Goal: Find specific page/section: Find specific page/section

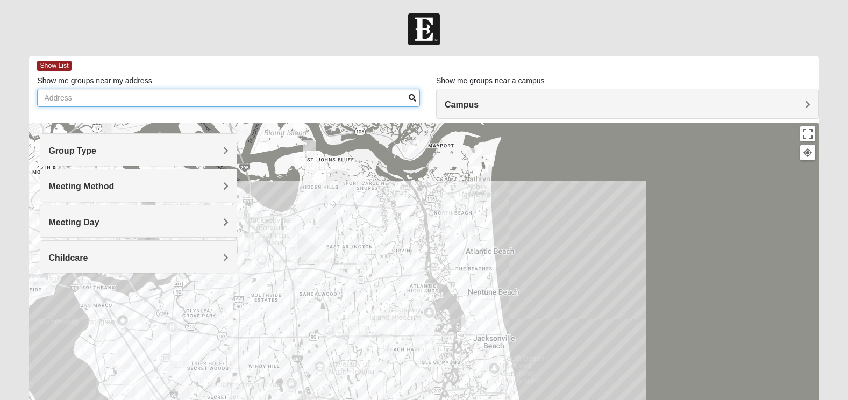
click at [164, 103] on input "Show me groups near my address" at bounding box center [228, 98] width 383 height 18
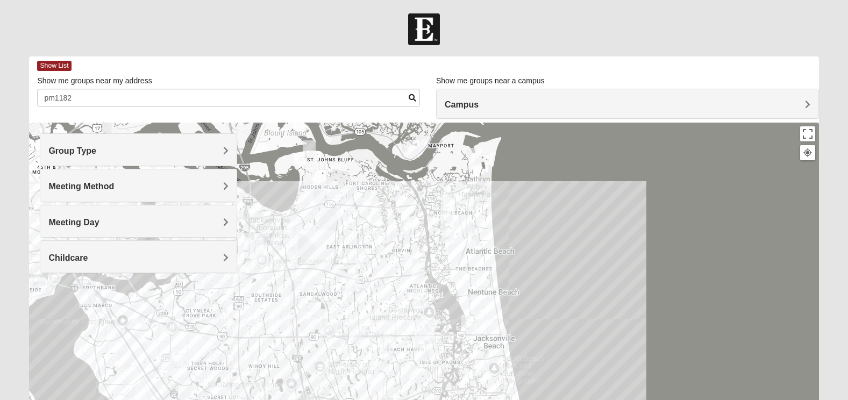
click at [410, 98] on span at bounding box center [413, 98] width 8 height 8
click at [119, 150] on h4 "Group Type" at bounding box center [138, 151] width 180 height 10
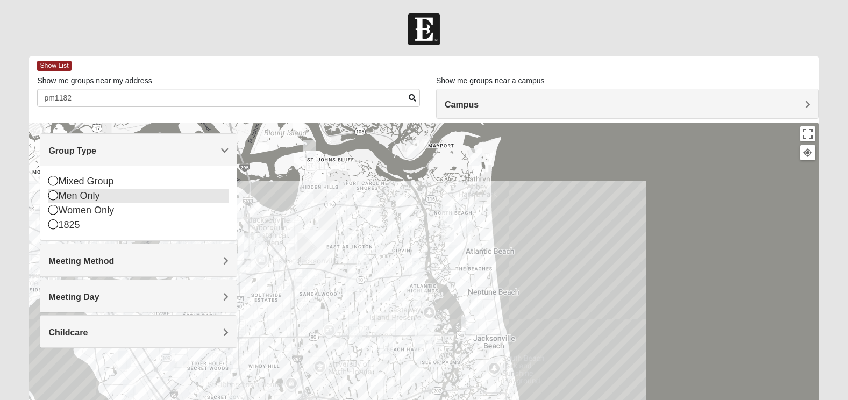
click at [51, 195] on icon at bounding box center [53, 195] width 10 height 10
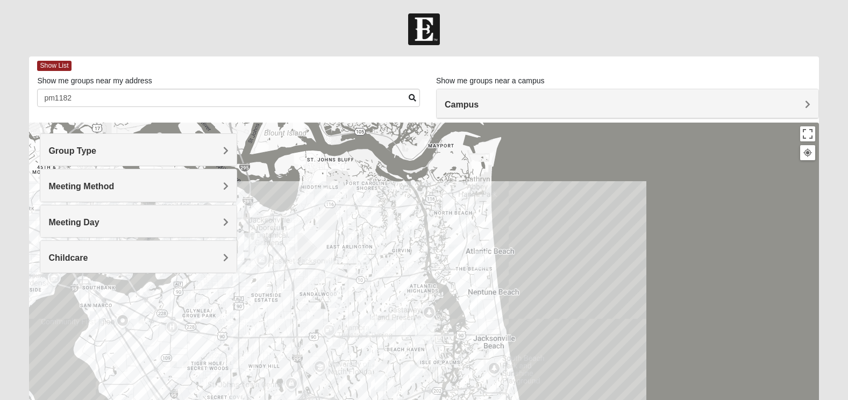
click at [76, 153] on span "Group Type" at bounding box center [72, 150] width 48 height 9
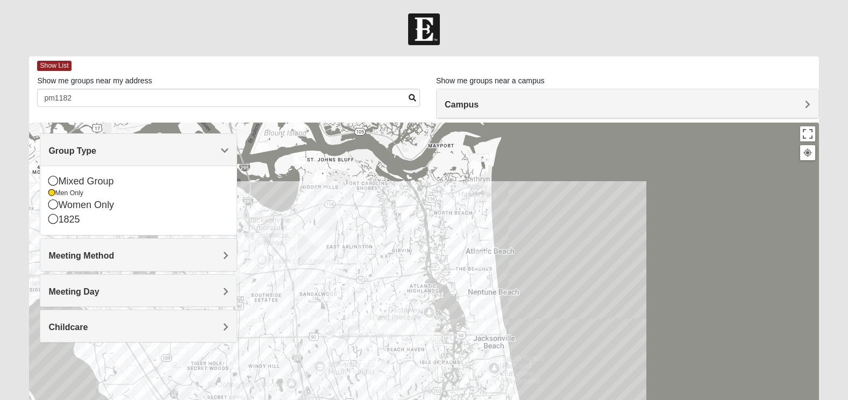
click at [76, 153] on span "Group Type" at bounding box center [72, 150] width 48 height 9
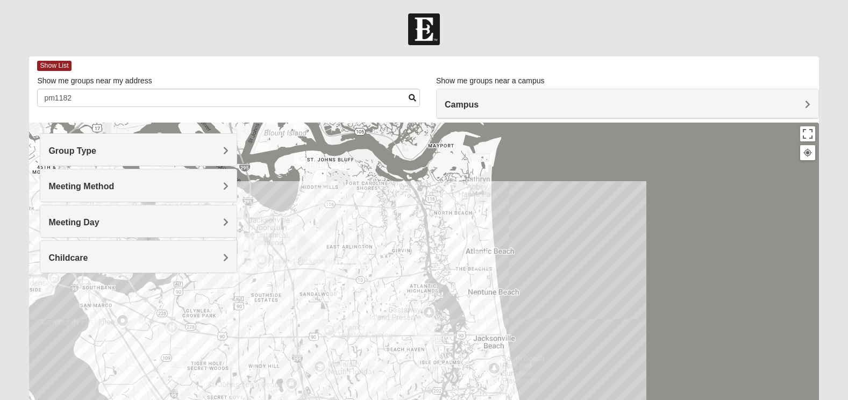
click at [87, 190] on span "Meeting Method" at bounding box center [81, 186] width 66 height 9
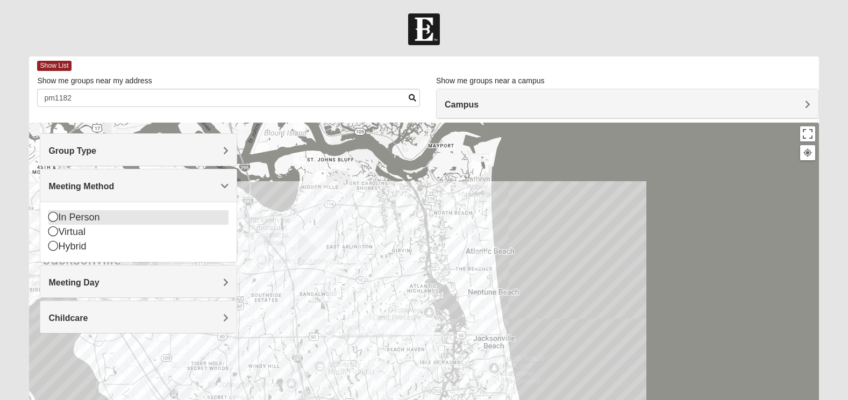
click at [58, 216] on icon at bounding box center [53, 217] width 10 height 10
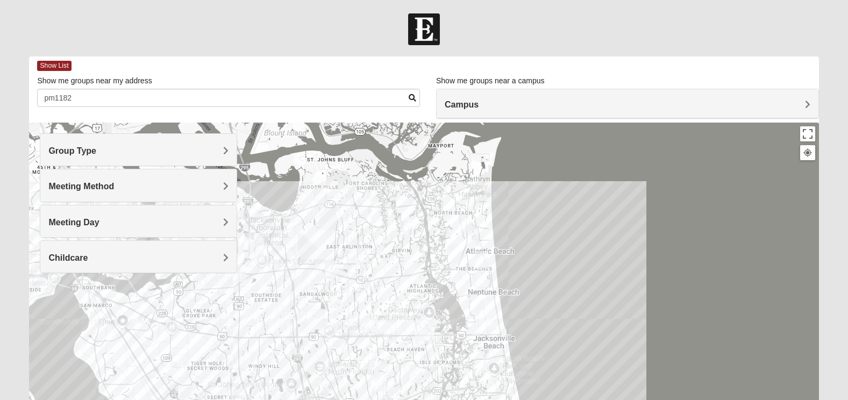
click at [104, 226] on h4 "Meeting Day" at bounding box center [138, 222] width 180 height 10
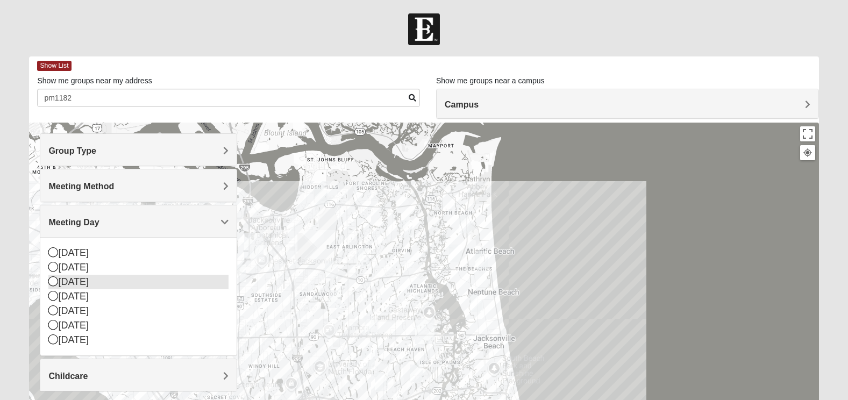
click at [52, 280] on icon at bounding box center [53, 281] width 10 height 10
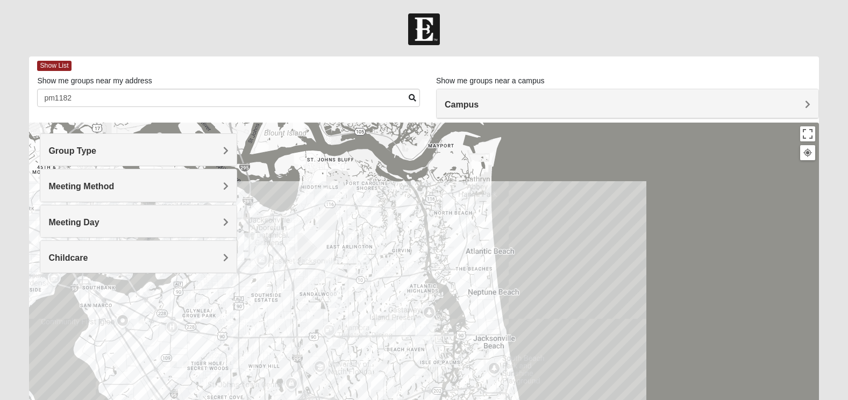
click at [476, 109] on span "Campus" at bounding box center [462, 104] width 34 height 9
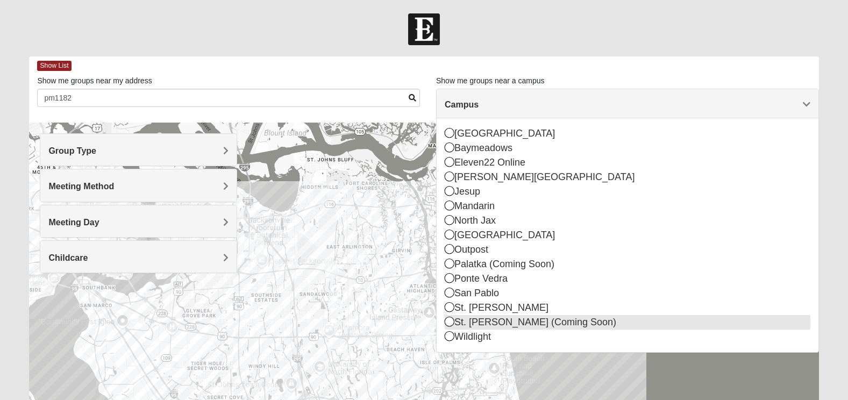
click at [452, 325] on icon at bounding box center [450, 322] width 10 height 10
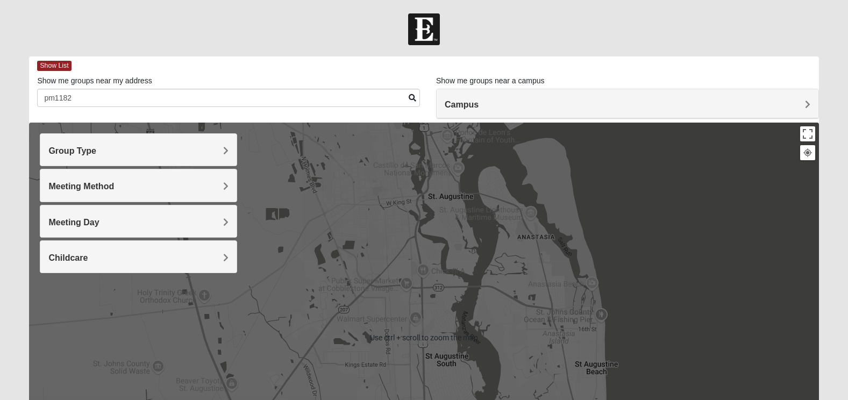
click at [194, 151] on h4 "Group Type" at bounding box center [138, 151] width 180 height 10
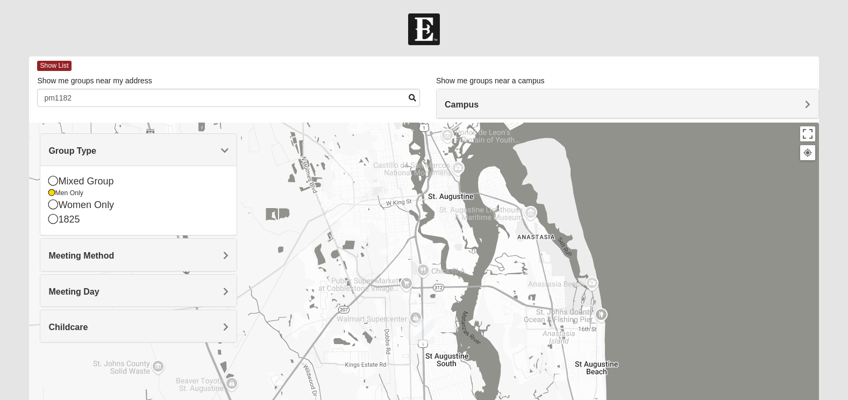
click at [194, 151] on h4 "Group Type" at bounding box center [138, 151] width 180 height 10
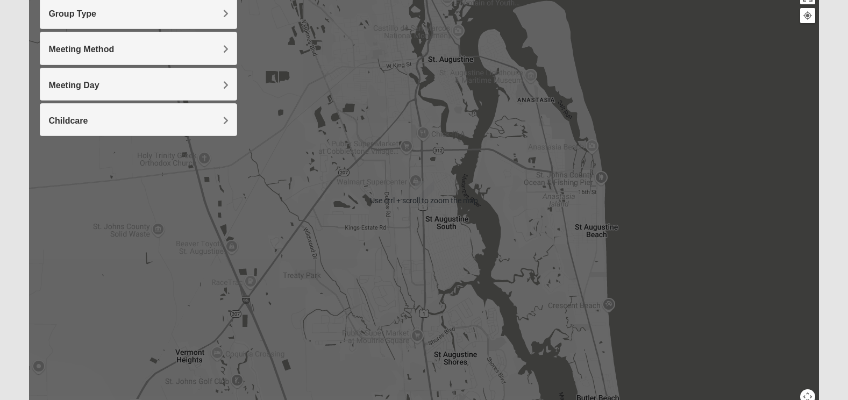
scroll to position [138, 0]
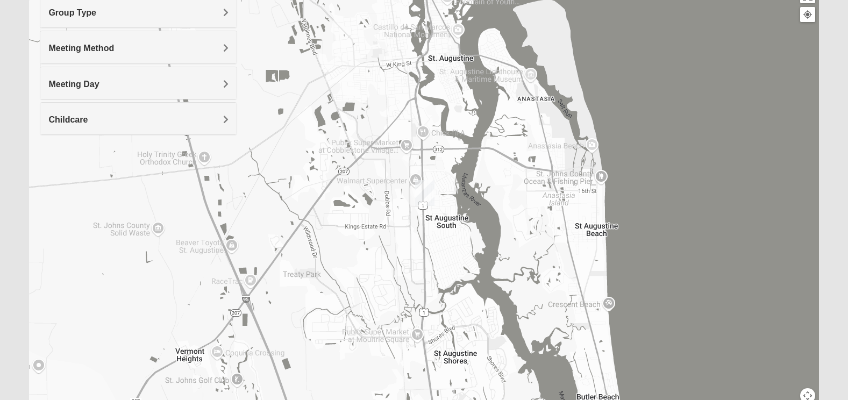
click at [424, 193] on img "St. Augustine (Coming Soon)" at bounding box center [424, 193] width 19 height 26
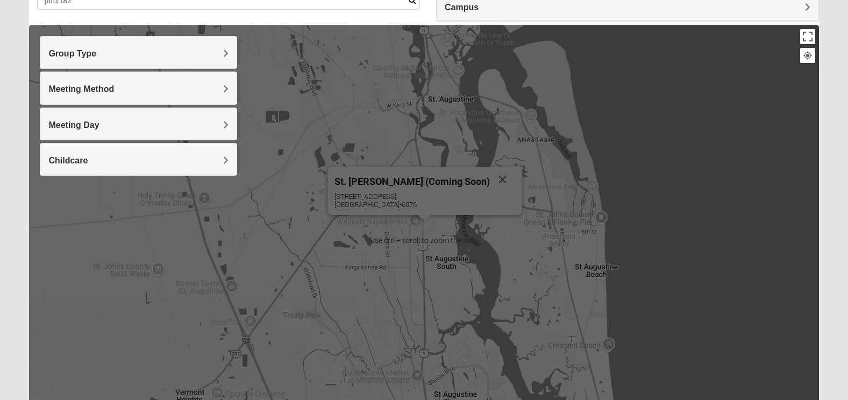
scroll to position [0, 0]
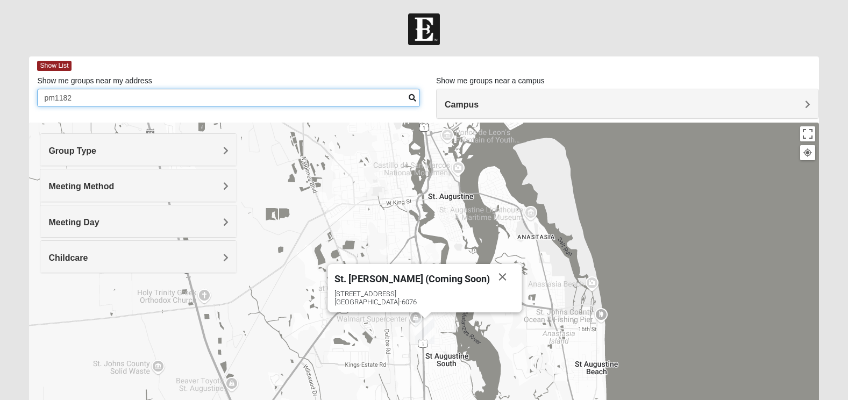
click at [142, 94] on input "pm1182" at bounding box center [228, 98] width 383 height 18
type input "p"
click at [139, 101] on input "Show me groups near my address" at bounding box center [228, 98] width 383 height 18
click at [96, 101] on input "226" at bounding box center [228, 98] width 383 height 18
type input "[STREET_ADDRESS]"
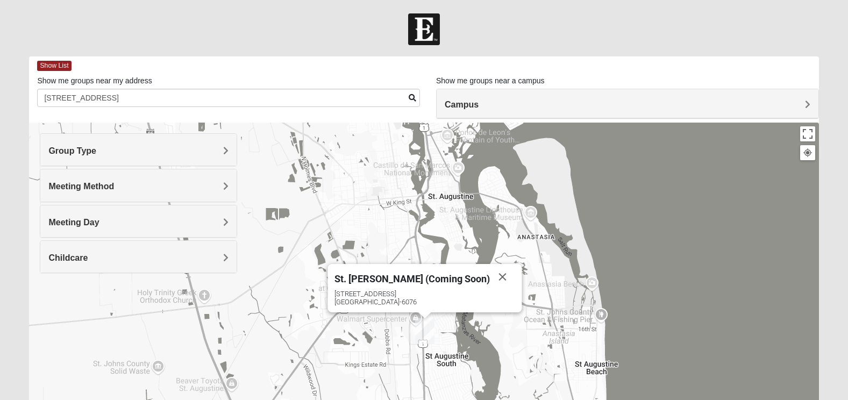
click at [412, 96] on span at bounding box center [413, 98] width 8 height 8
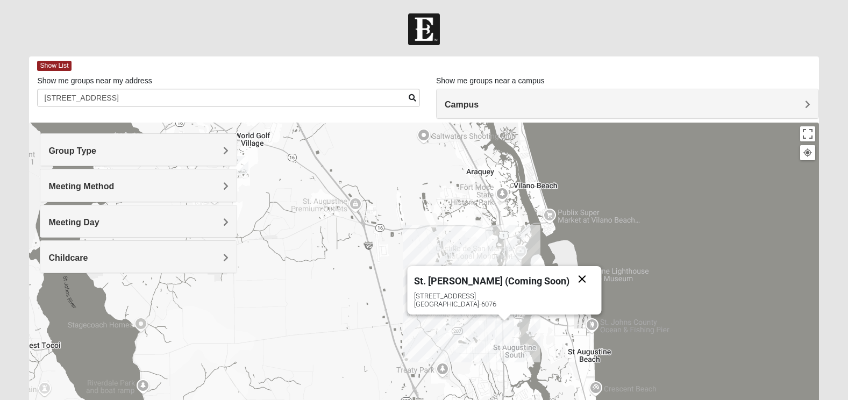
click at [570, 278] on button "Close" at bounding box center [583, 279] width 26 height 26
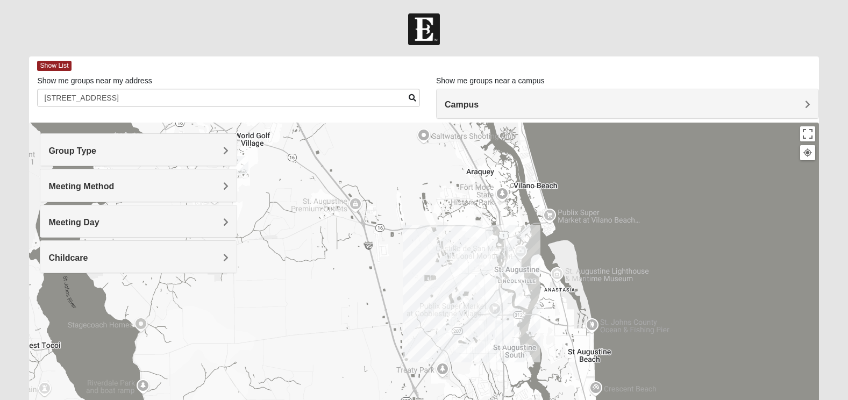
click at [157, 257] on h4 "Childcare" at bounding box center [138, 258] width 180 height 10
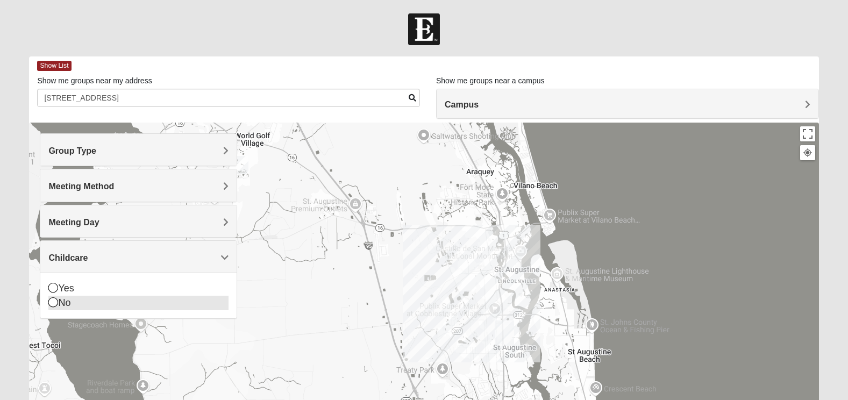
click at [52, 304] on icon at bounding box center [53, 302] width 10 height 10
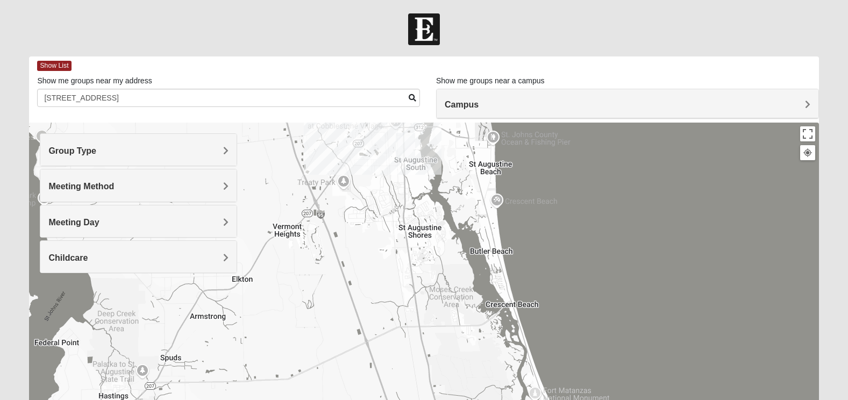
drag, startPoint x: 558, startPoint y: 327, endPoint x: 457, endPoint y: 138, distance: 213.9
click at [457, 138] on div at bounding box center [424, 338] width 790 height 430
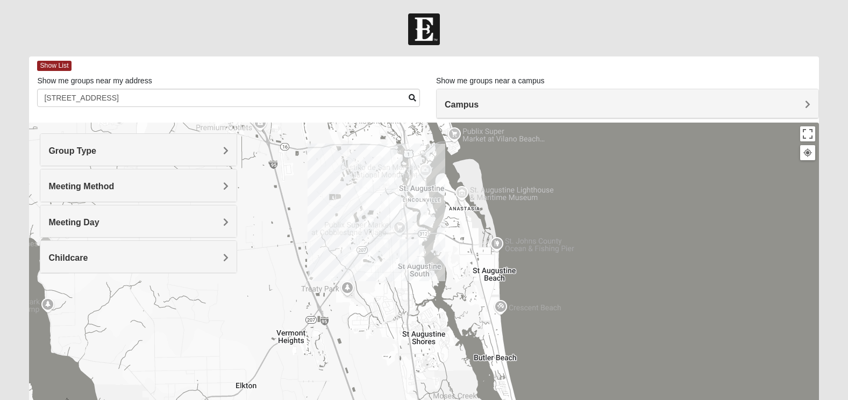
drag, startPoint x: 410, startPoint y: 207, endPoint x: 411, endPoint y: 321, distance: 114.6
click at [412, 323] on div at bounding box center [424, 338] width 790 height 430
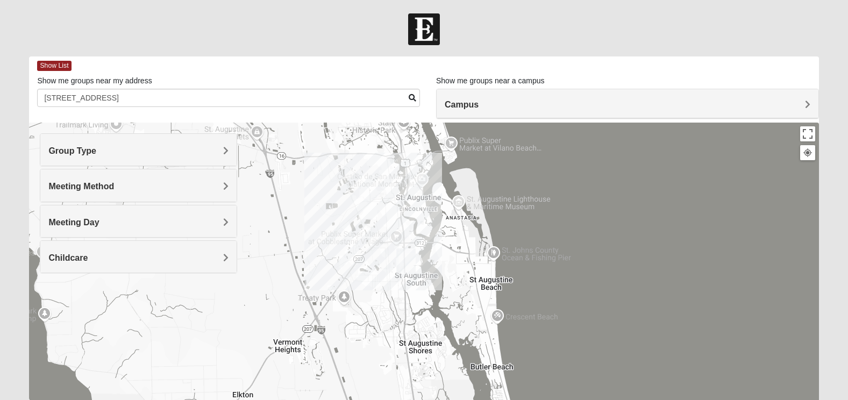
click at [407, 261] on img "St. Augustine (Coming Soon)" at bounding box center [405, 262] width 19 height 26
